Goal: Task Accomplishment & Management: Use online tool/utility

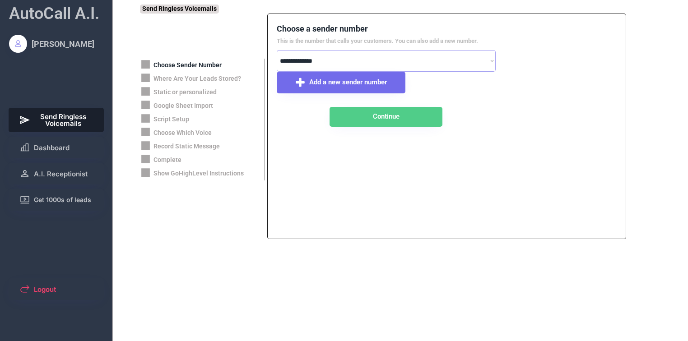
select select "**********"
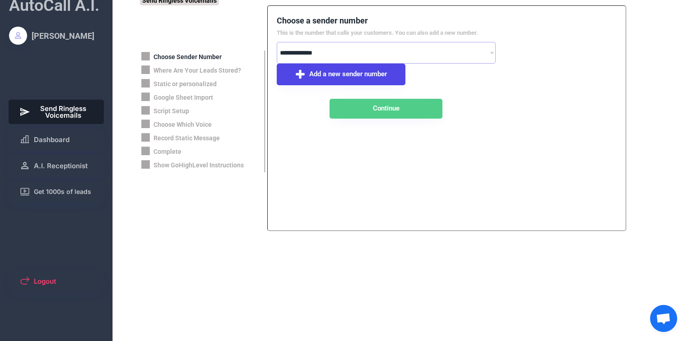
scroll to position [11, 0]
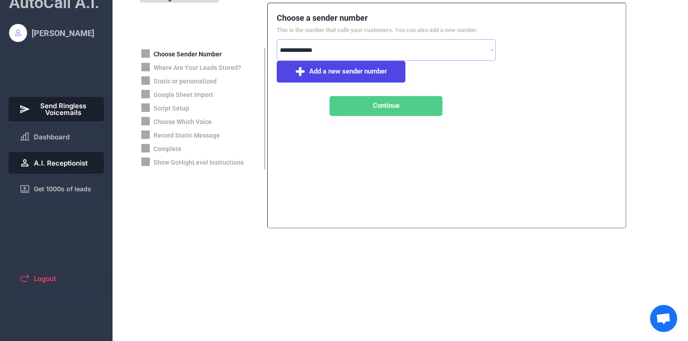
click at [60, 163] on span "A.I. Receptionist" at bounding box center [61, 163] width 54 height 7
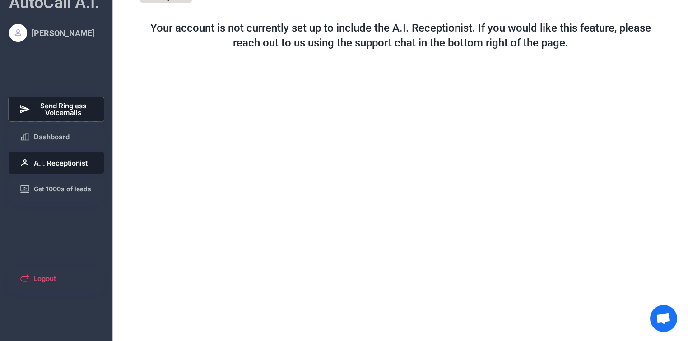
click at [60, 106] on span "Send Ringless Voicemails" at bounding box center [64, 109] width 60 height 14
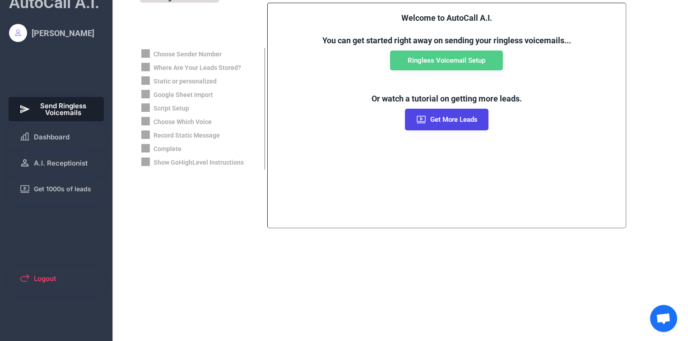
click at [201, 121] on div "Choose Which Voice" at bounding box center [182, 122] width 58 height 9
click at [145, 122] on use at bounding box center [145, 121] width 9 height 9
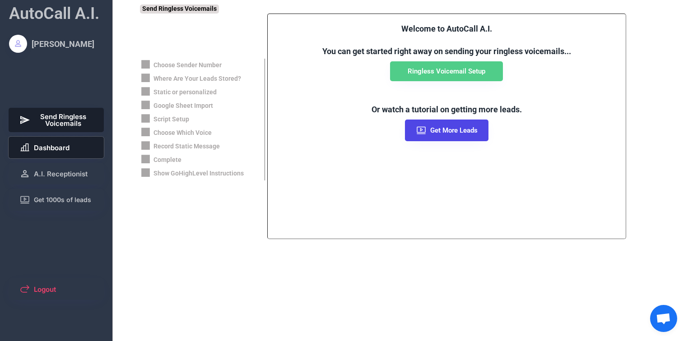
click at [53, 148] on span "Dashboard" at bounding box center [52, 147] width 36 height 7
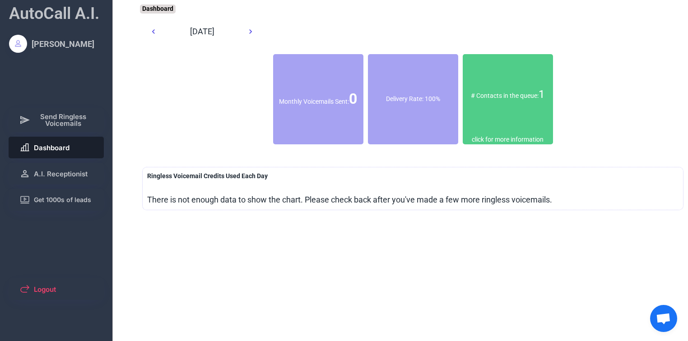
click at [504, 141] on div "click for more information" at bounding box center [508, 139] width 72 height 9
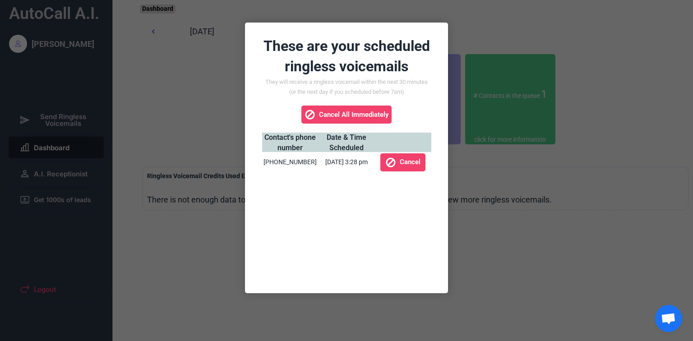
click at [505, 172] on div at bounding box center [346, 170] width 693 height 341
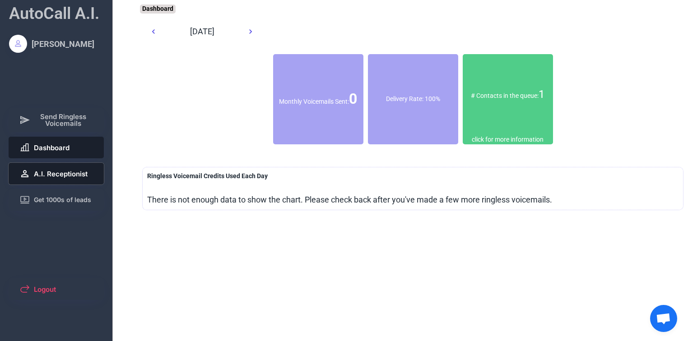
click at [77, 177] on span "A.I. Receptionist" at bounding box center [61, 174] width 54 height 7
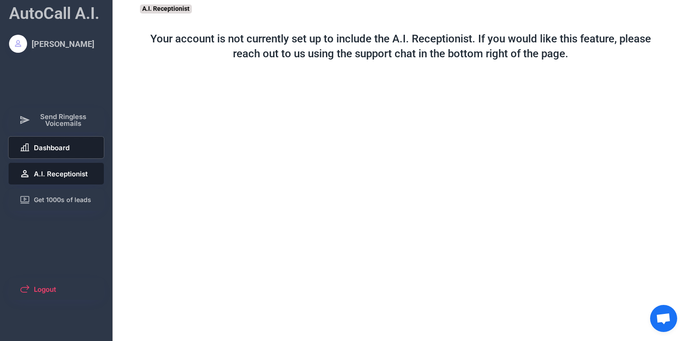
click at [62, 144] on span "Dashboard" at bounding box center [52, 147] width 36 height 7
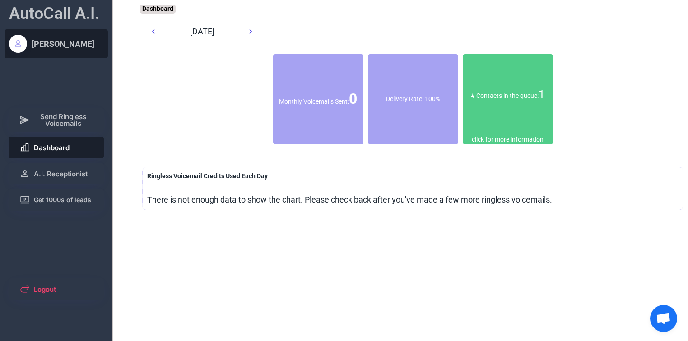
click at [51, 42] on div "[PERSON_NAME]" at bounding box center [63, 43] width 63 height 11
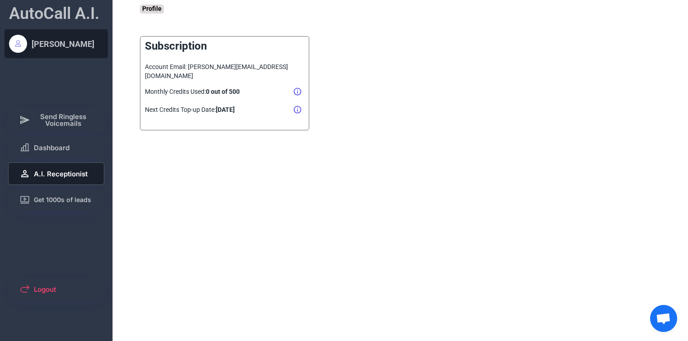
click at [69, 173] on span "A.I. Receptionist" at bounding box center [61, 174] width 54 height 7
